Goal: Find specific page/section: Find specific page/section

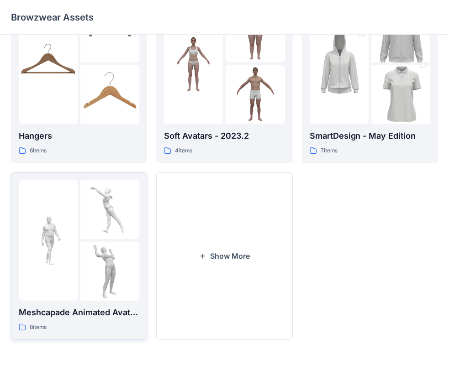
scroll to position [44, 0]
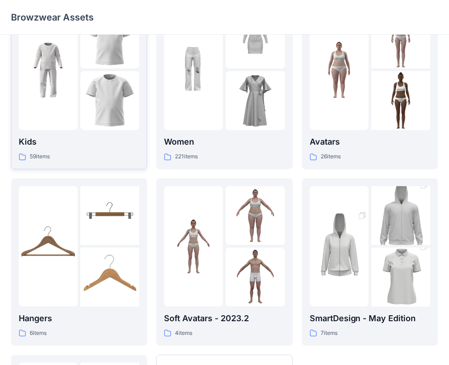
click at [77, 117] on div at bounding box center [48, 70] width 59 height 120
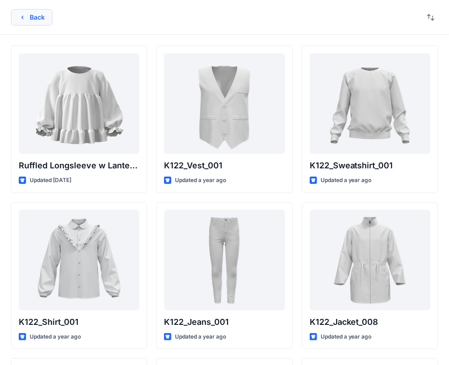
click at [37, 15] on button "Back" at bounding box center [32, 17] width 42 height 16
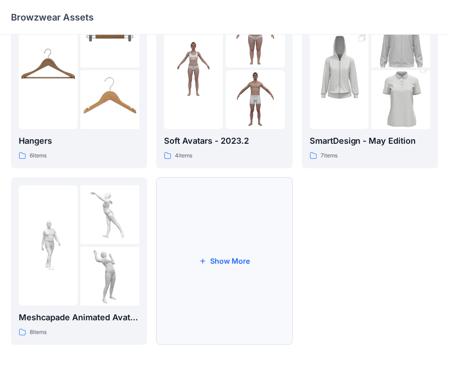
scroll to position [226, 0]
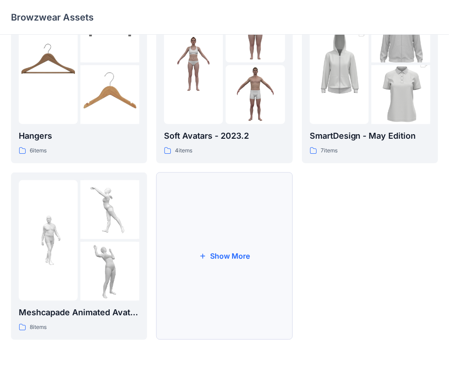
click at [224, 267] on button "Show More" at bounding box center [224, 257] width 136 height 168
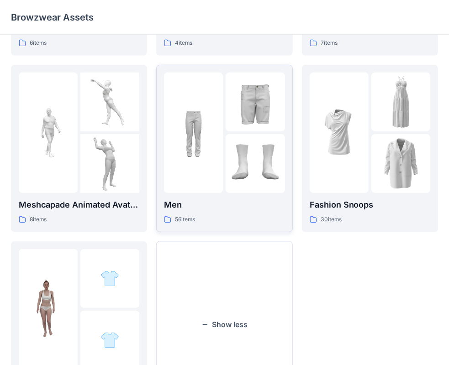
scroll to position [312, 0]
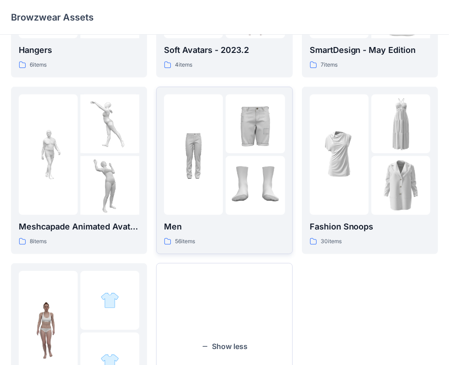
click at [215, 226] on p "Men" at bounding box center [224, 226] width 120 height 13
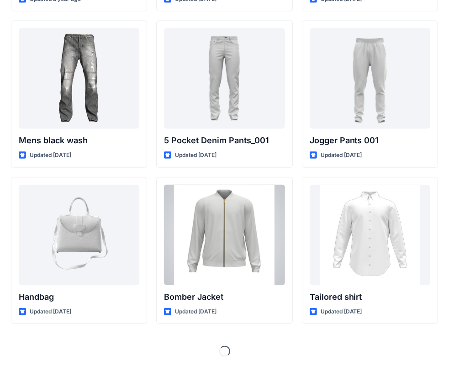
scroll to position [340, 0]
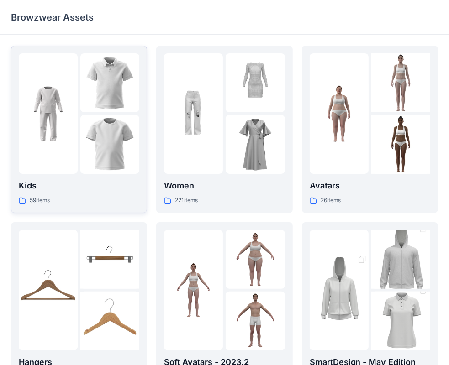
click at [85, 194] on div "Kids 59 items" at bounding box center [79, 192] width 120 height 26
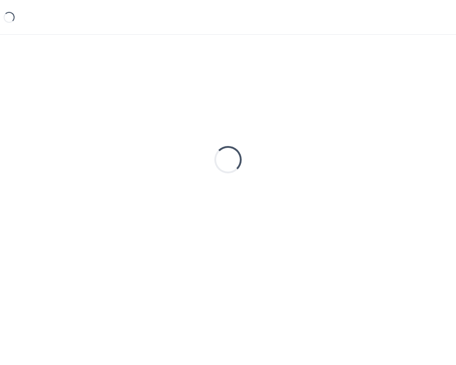
click at [85, 194] on div "Loading..." at bounding box center [228, 160] width 435 height 228
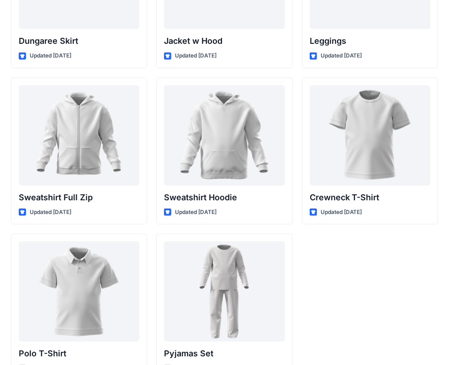
scroll to position [2806, 0]
